Goal: Transaction & Acquisition: Purchase product/service

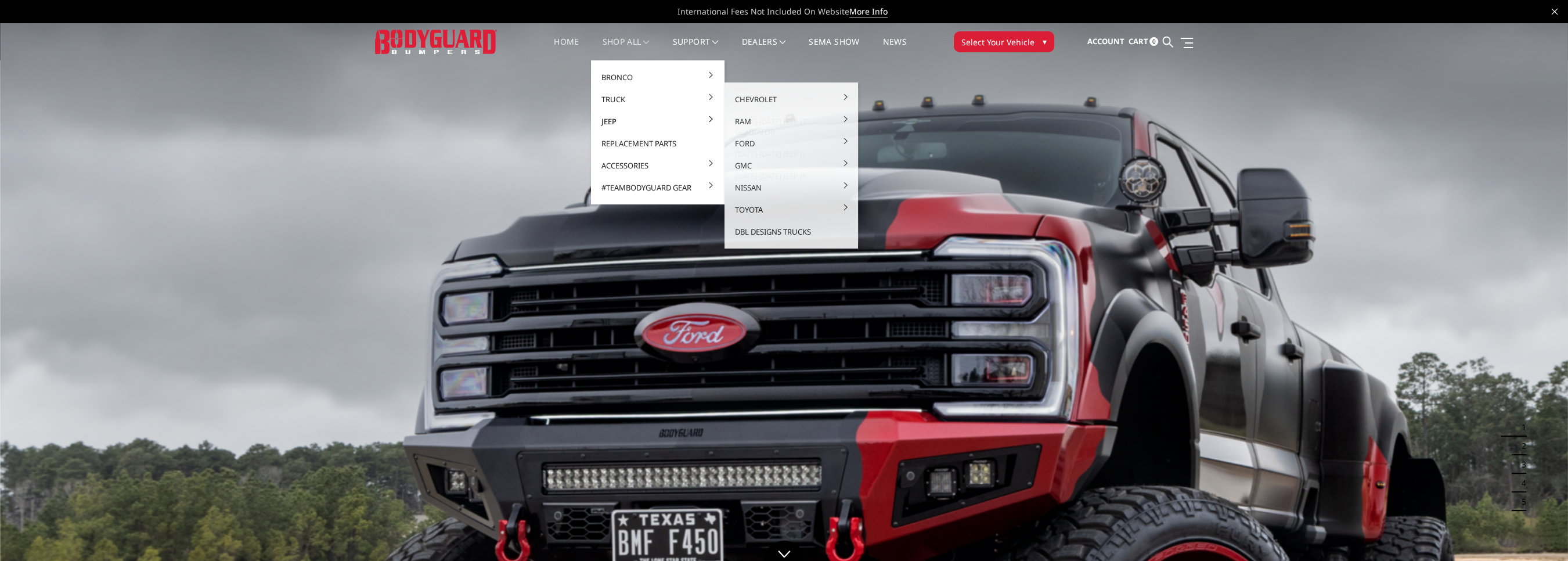
click at [613, 121] on link "Jeep" at bounding box center [658, 122] width 124 height 22
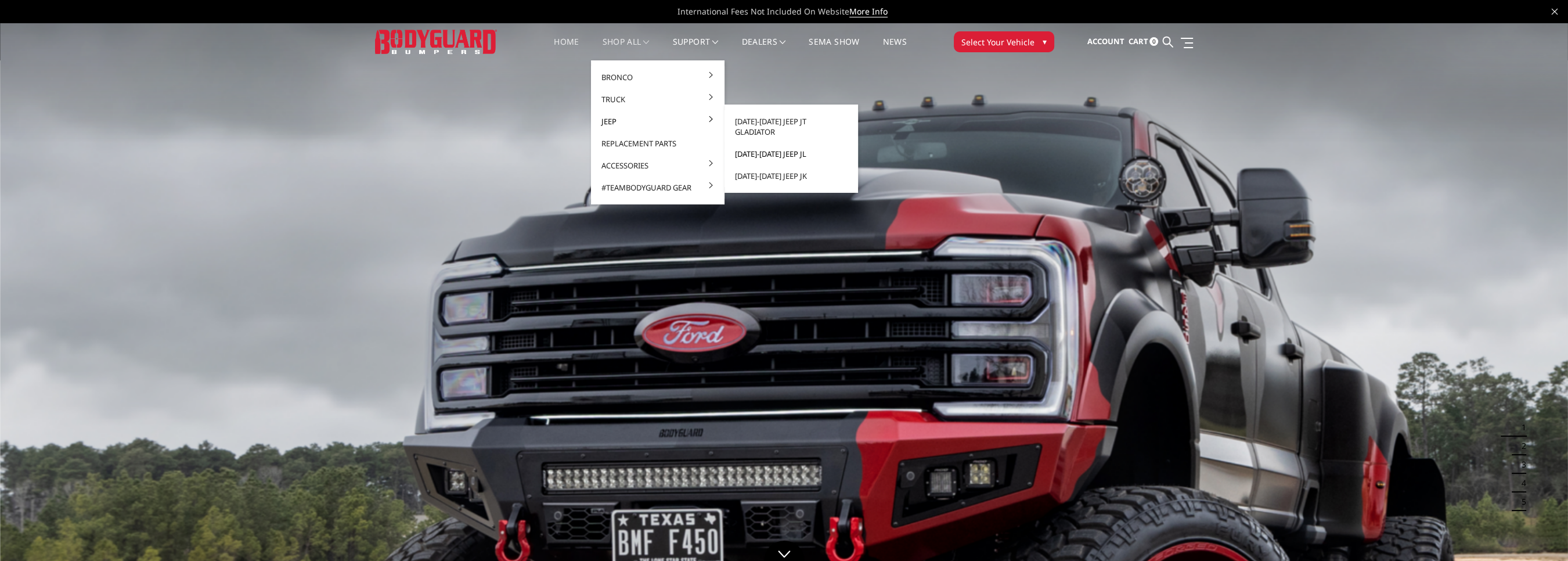
click at [772, 145] on link "[DATE]-[DATE] Jeep JL" at bounding box center [791, 154] width 124 height 22
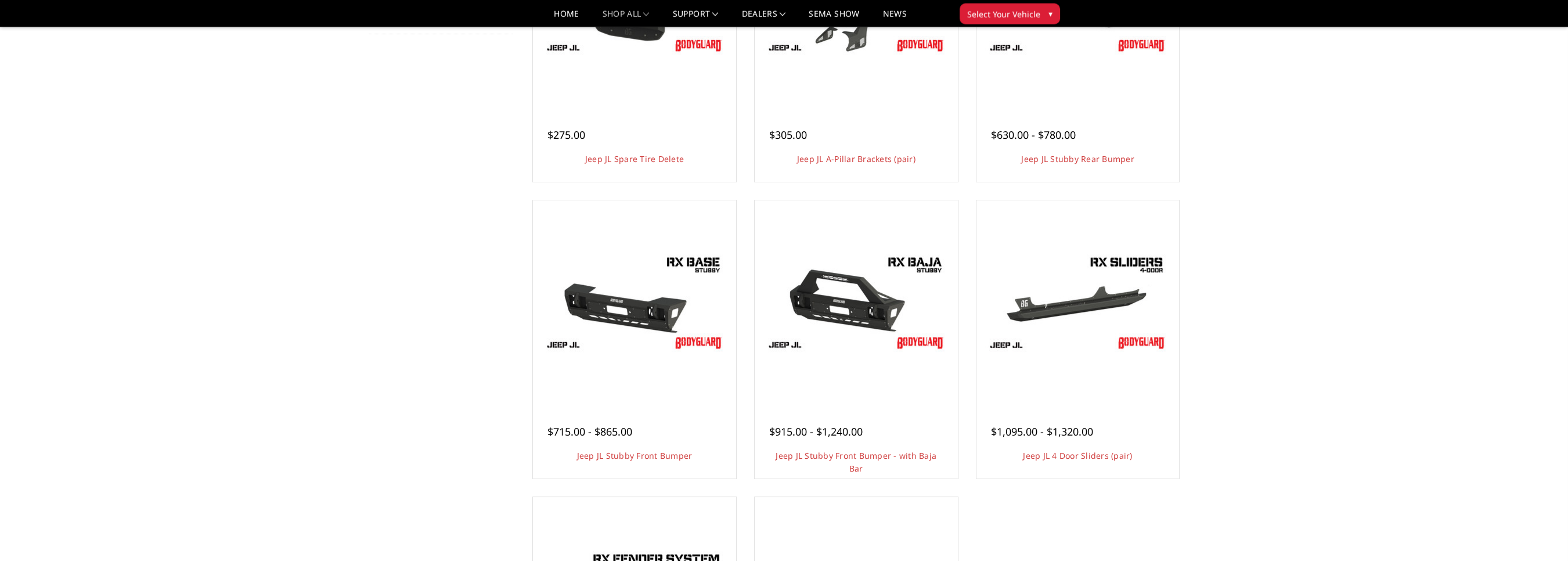
scroll to position [245, 0]
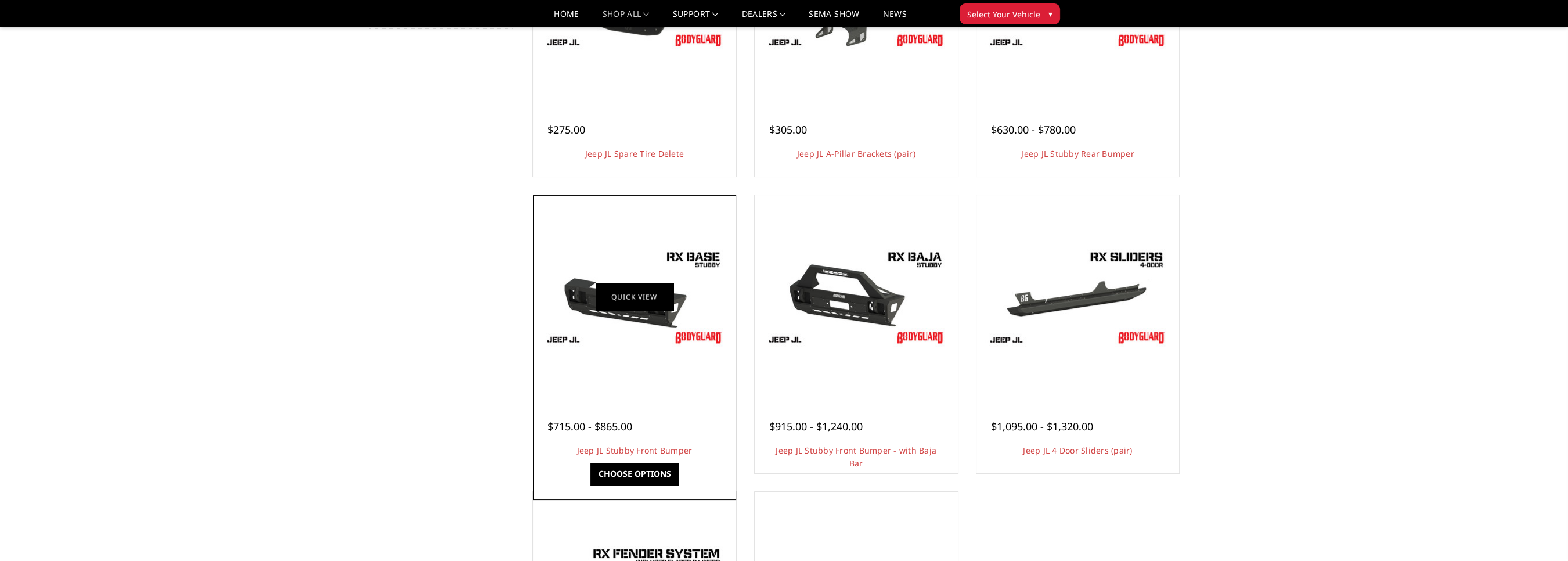
click at [619, 286] on link "Quick view" at bounding box center [635, 296] width 78 height 28
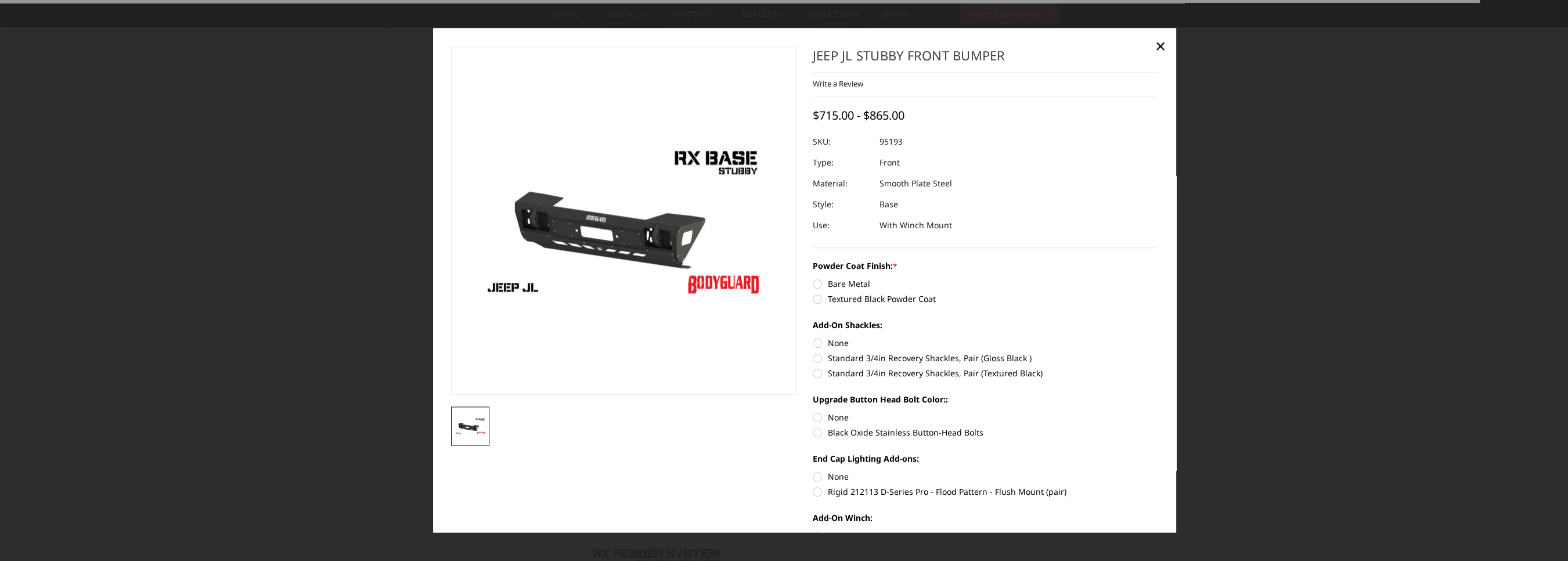
click at [594, 229] on img at bounding box center [659, 220] width 743 height 418
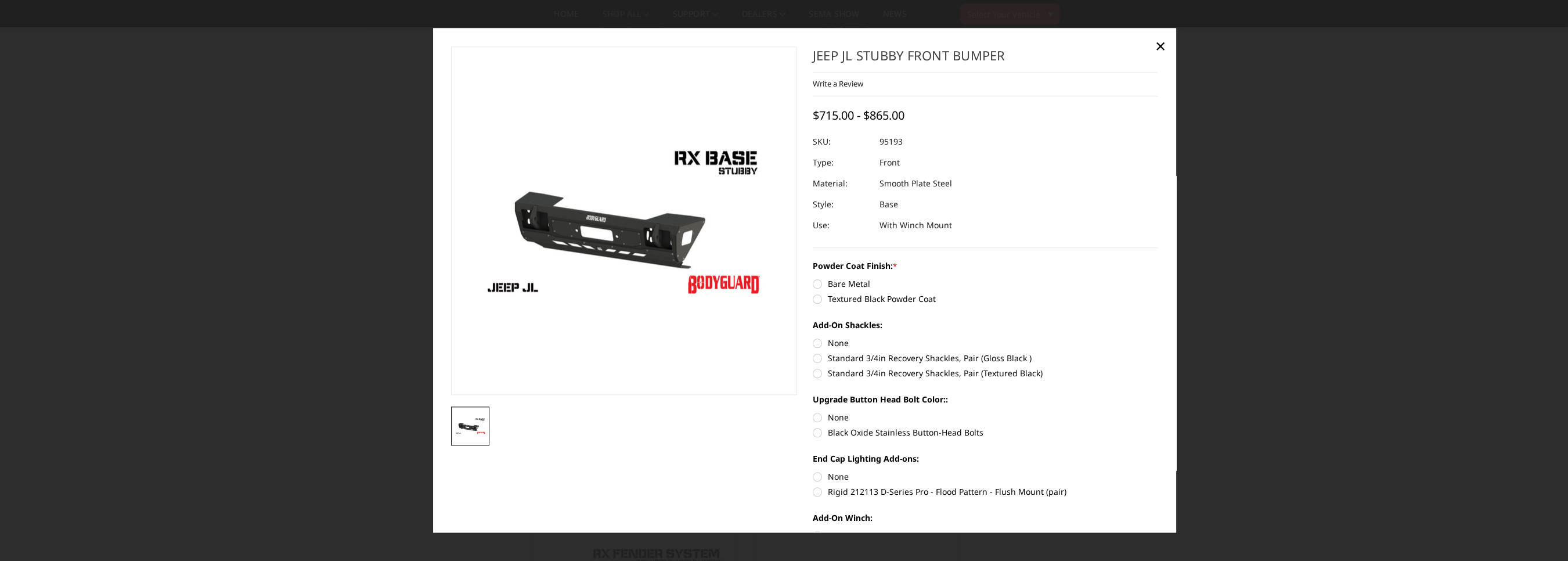
click at [470, 431] on img at bounding box center [470, 426] width 31 height 17
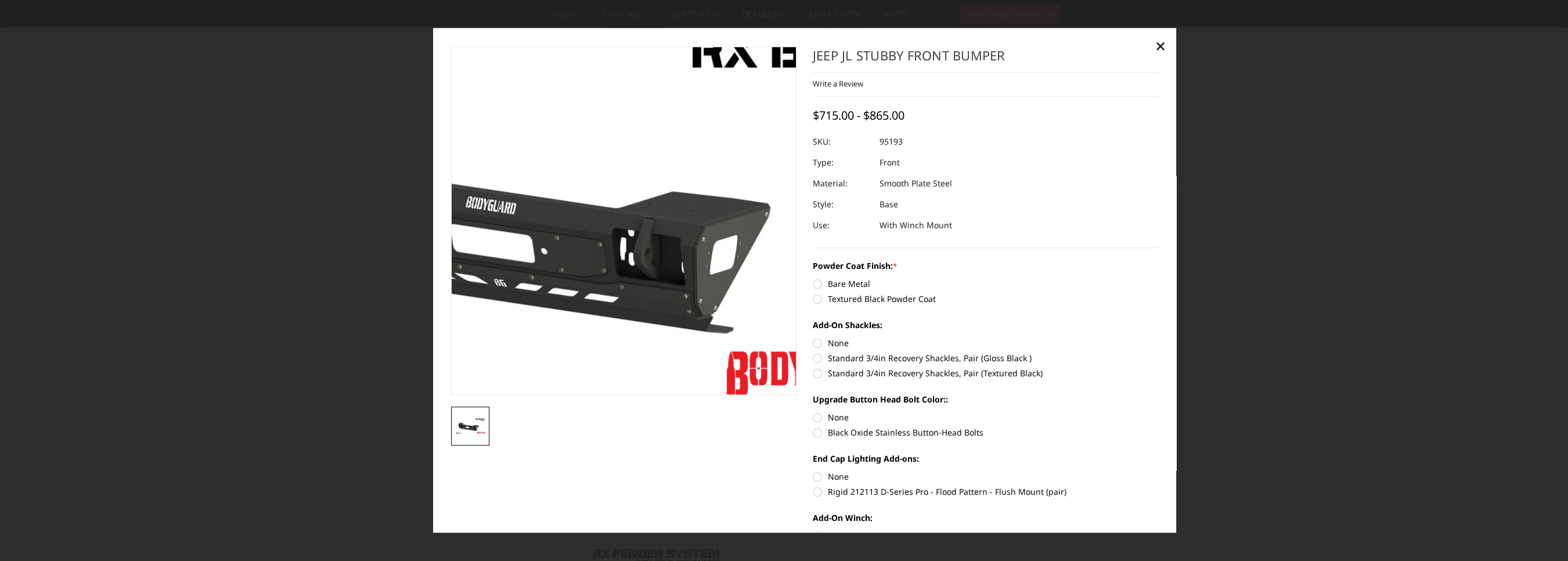
click at [677, 273] on img at bounding box center [562, 211] width 743 height 418
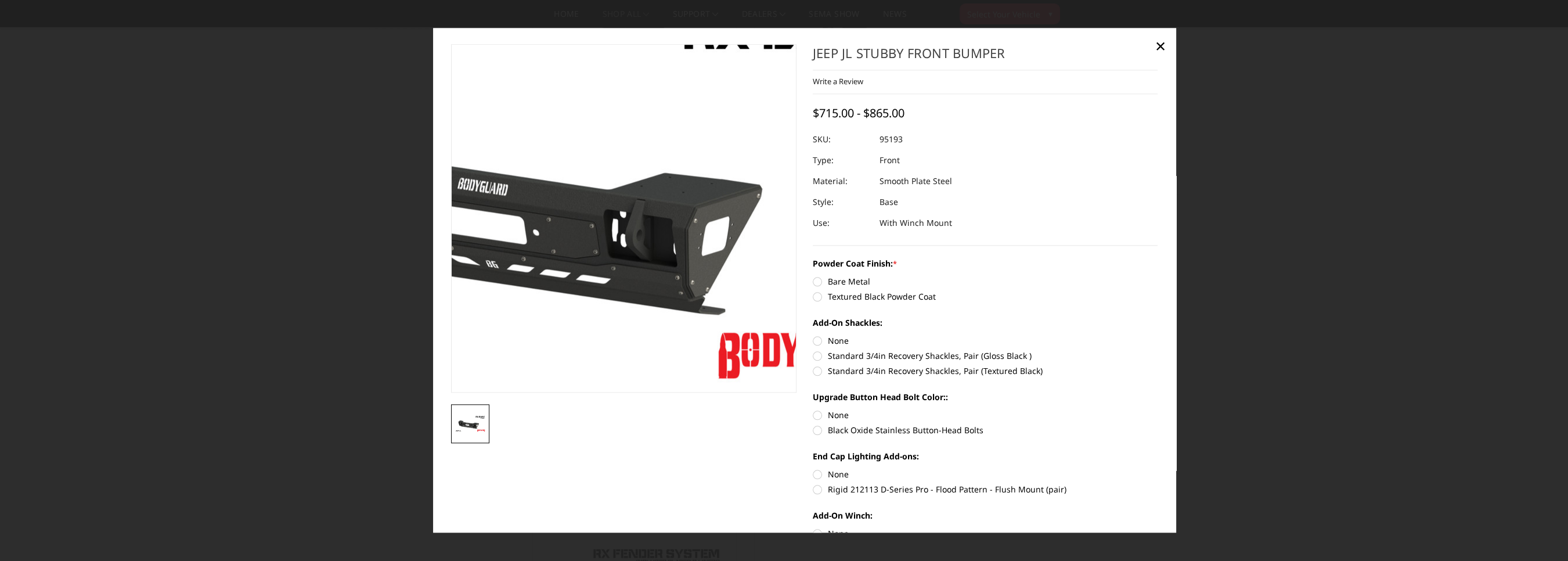
scroll to position [0, 0]
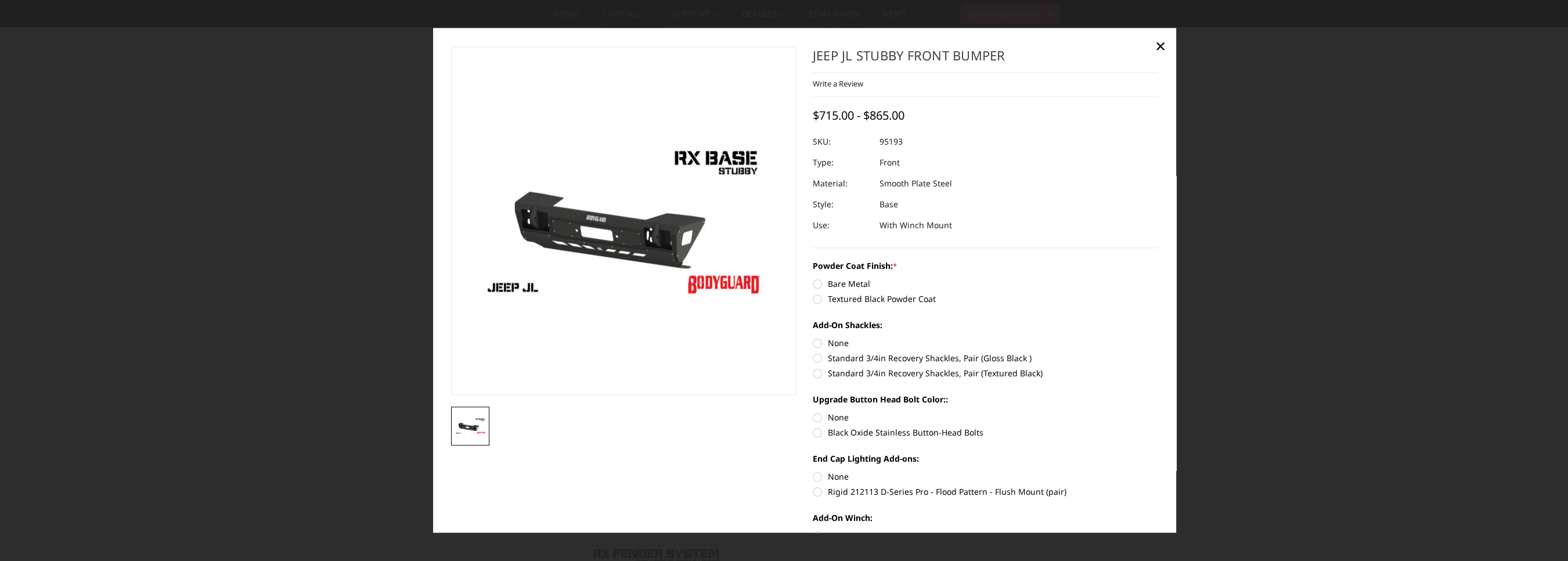
click at [824, 300] on label "Textured Black Powder Coat" at bounding box center [986, 299] width 346 height 12
click at [1158, 279] on input "Textured Black Powder Coat" at bounding box center [1158, 278] width 1 height 1
radio input "true"
